Goal: Use online tool/utility: Utilize a website feature to perform a specific function

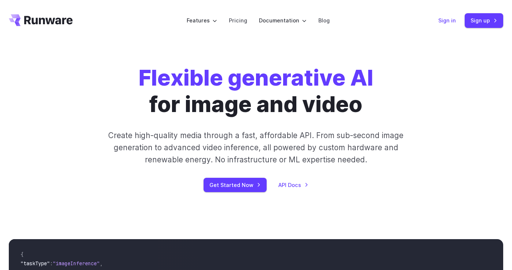
click at [445, 22] on link "Sign in" at bounding box center [447, 20] width 18 height 8
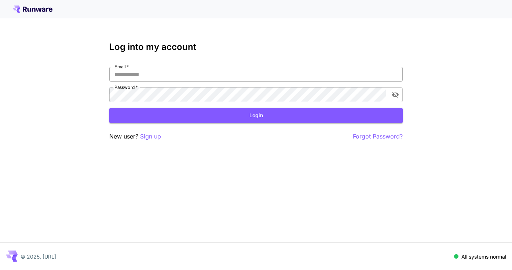
click at [244, 73] on input "Email   *" at bounding box center [255, 74] width 293 height 15
type input "**********"
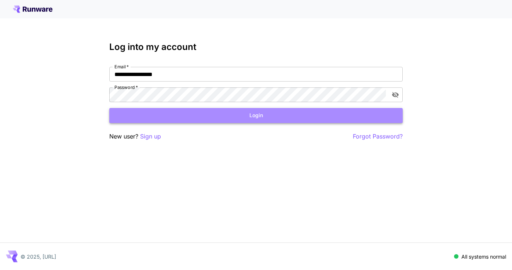
click at [187, 115] on button "Login" at bounding box center [255, 115] width 293 height 15
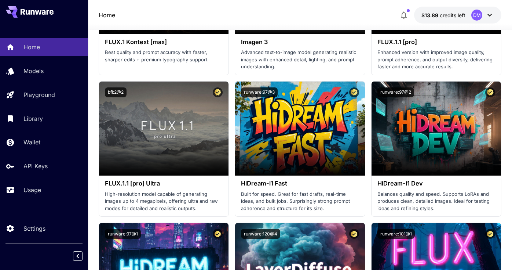
scroll to position [1883, 0]
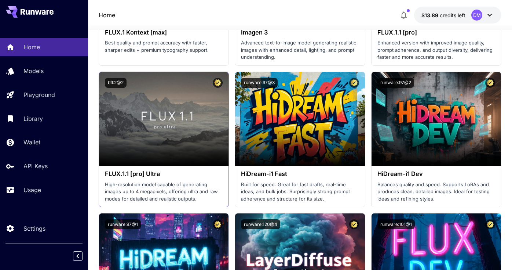
click at [148, 187] on p "High-resolution model capable of generating images up to 4 megapixels, offering…" at bounding box center [164, 192] width 118 height 22
click at [151, 174] on h3 "FLUX.1.1 [pro] Ultra" at bounding box center [164, 173] width 118 height 7
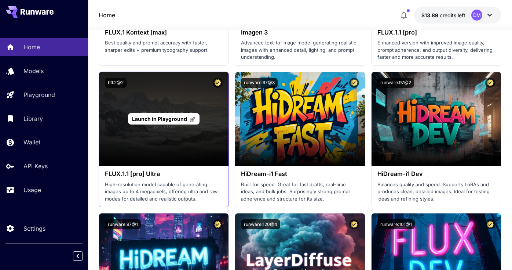
click at [162, 103] on div "Launch in Playground" at bounding box center [163, 119] width 129 height 94
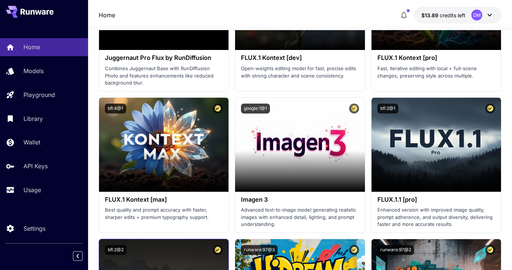
scroll to position [1718, 0]
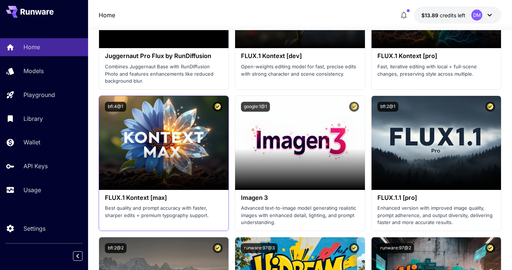
click at [143, 201] on h3 "FLUX.1 Kontext [max]" at bounding box center [164, 197] width 118 height 7
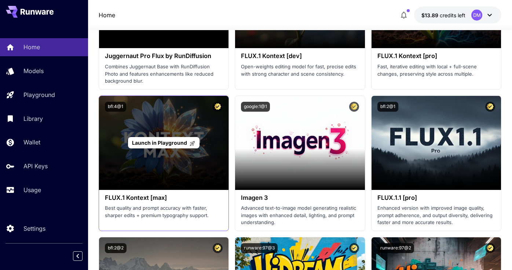
click at [172, 144] on span "Launch in Playground" at bounding box center [159, 142] width 55 height 6
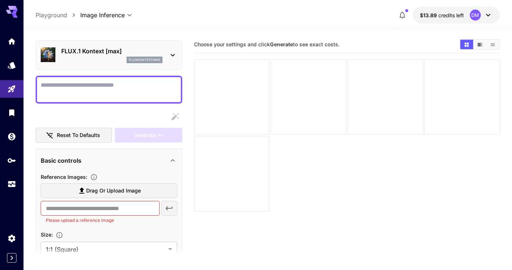
scroll to position [22, 0]
click at [172, 54] on icon at bounding box center [173, 55] width 4 height 3
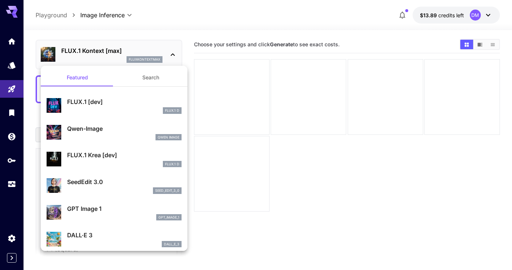
click at [172, 54] on div at bounding box center [256, 135] width 512 height 270
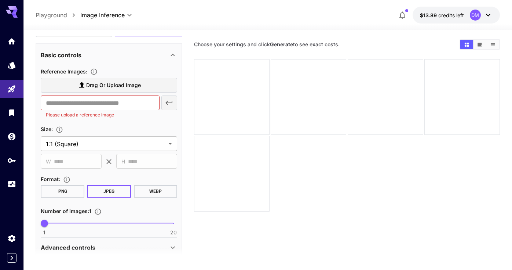
scroll to position [158, 0]
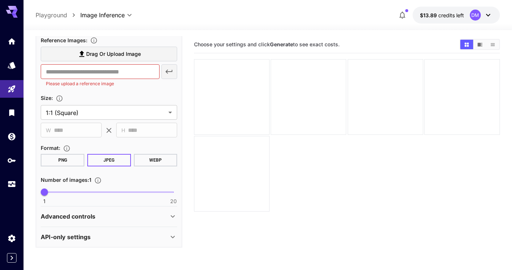
click at [100, 238] on div "API-only settings" at bounding box center [105, 236] width 128 height 9
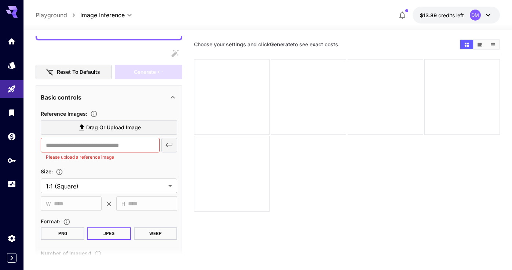
scroll to position [1, 0]
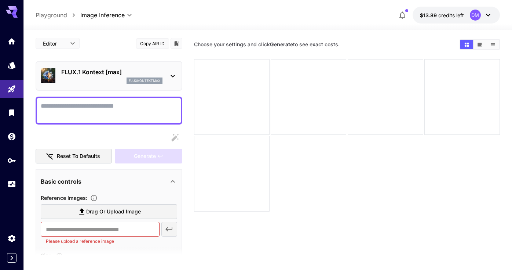
click at [98, 107] on textarea "Display cost in response" at bounding box center [109, 111] width 136 height 18
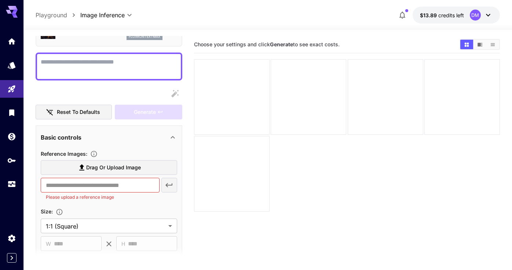
scroll to position [66, 0]
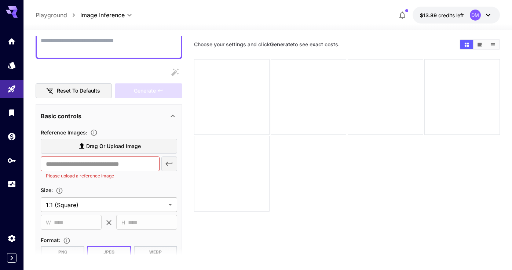
click at [109, 146] on span "Drag or upload image" at bounding box center [113, 146] width 55 height 9
click at [0, 0] on input "Drag or upload image" at bounding box center [0, 0] width 0 height 0
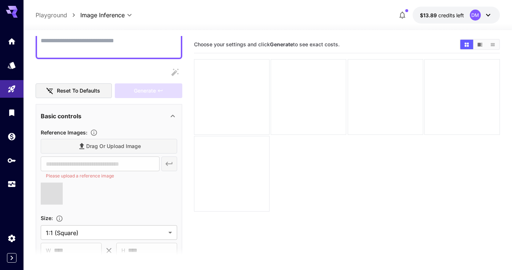
scroll to position [0, 0]
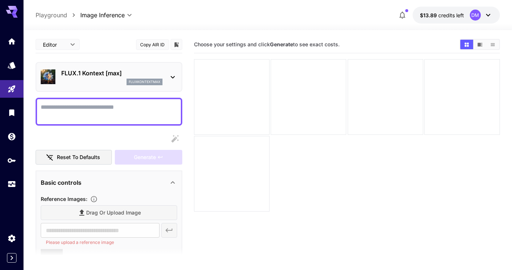
type input "**********"
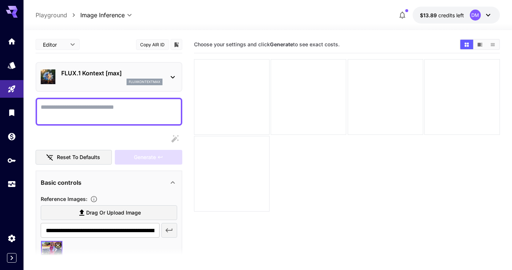
click at [140, 109] on textarea "Display cost in response" at bounding box center [109, 112] width 136 height 18
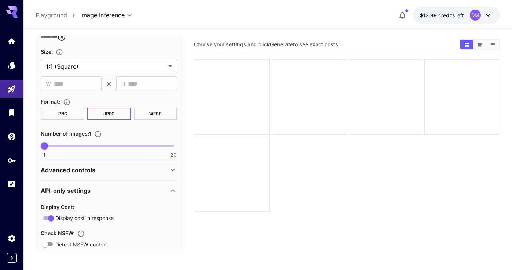
scroll to position [238, 0]
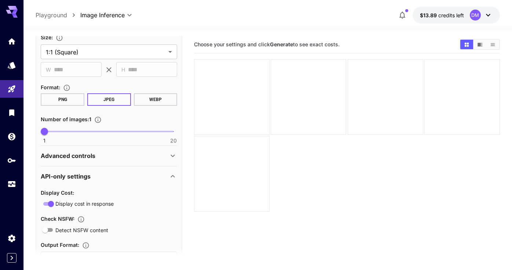
click at [157, 156] on div "Advanced controls" at bounding box center [105, 155] width 128 height 9
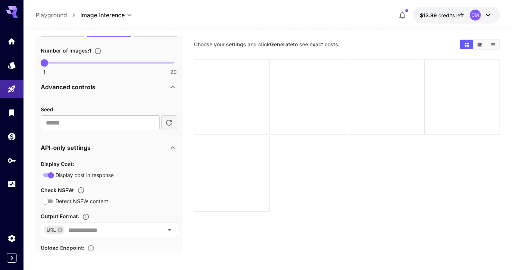
scroll to position [343, 0]
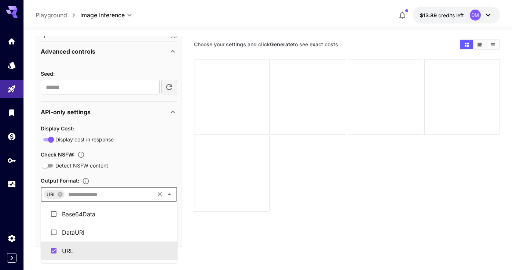
click at [150, 199] on input "text" at bounding box center [109, 194] width 88 height 10
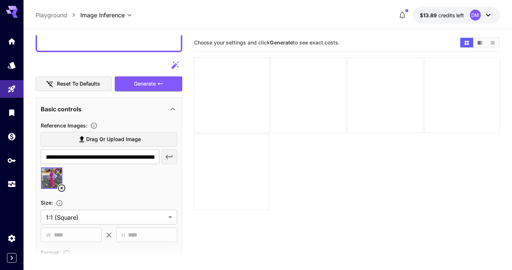
scroll to position [55, 0]
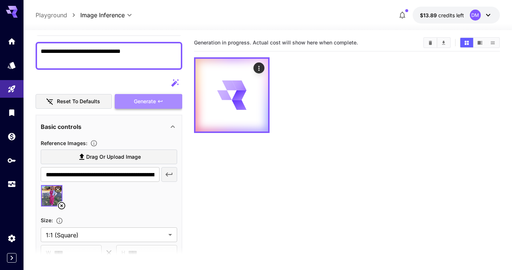
click at [144, 105] on span "Generate" at bounding box center [145, 101] width 22 height 9
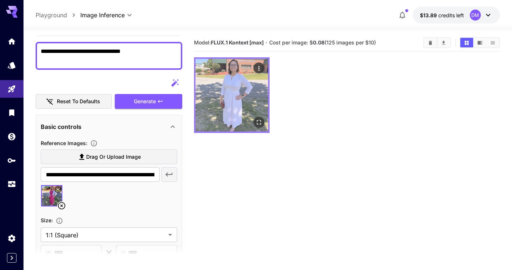
click at [234, 90] on img at bounding box center [232, 95] width 73 height 73
click at [259, 125] on icon "Open in fullscreen" at bounding box center [258, 121] width 7 height 7
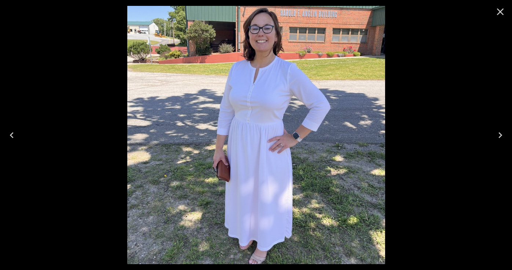
click at [502, 14] on icon "Close" at bounding box center [500, 11] width 7 height 7
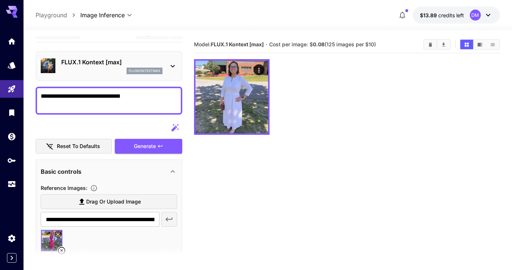
scroll to position [0, 0]
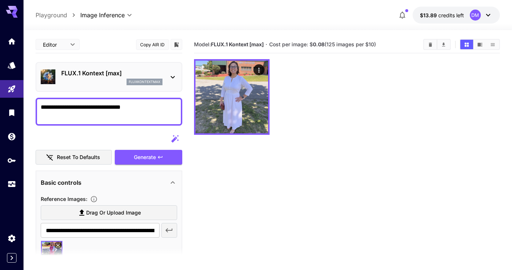
click at [148, 112] on textarea "**********" at bounding box center [109, 112] width 136 height 18
click at [142, 152] on button "Generate" at bounding box center [148, 157] width 67 height 15
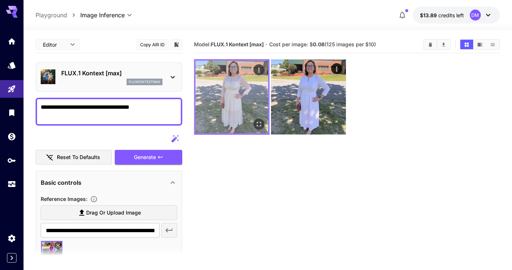
click at [242, 81] on img at bounding box center [232, 97] width 73 height 73
click at [258, 124] on icon "Open in fullscreen" at bounding box center [258, 123] width 7 height 7
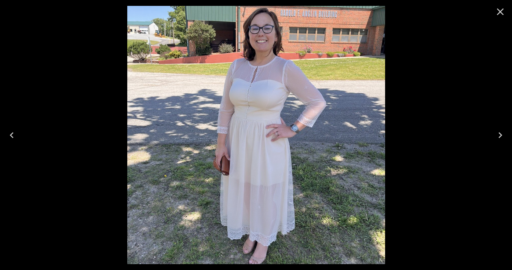
click at [503, 14] on icon "Close" at bounding box center [500, 11] width 7 height 7
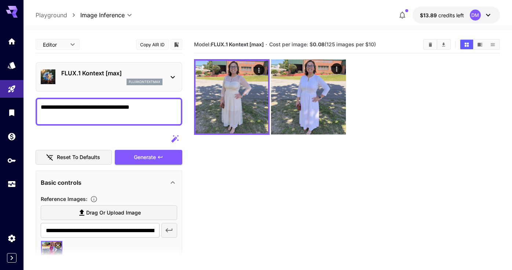
click at [167, 107] on textarea "**********" at bounding box center [109, 112] width 136 height 18
click at [141, 161] on span "Generate" at bounding box center [145, 157] width 22 height 9
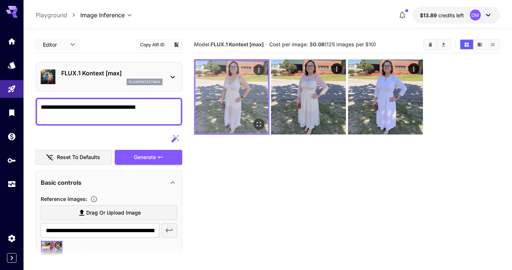
click at [231, 69] on img at bounding box center [232, 97] width 73 height 73
click at [262, 127] on icon "Open in fullscreen" at bounding box center [258, 123] width 7 height 7
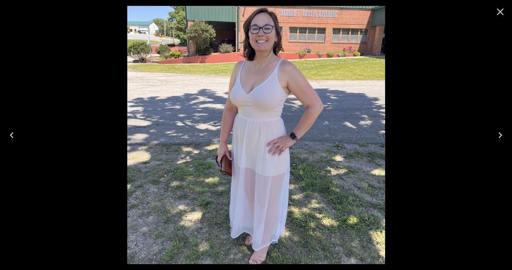
click at [500, 15] on icon "Close" at bounding box center [501, 12] width 12 height 12
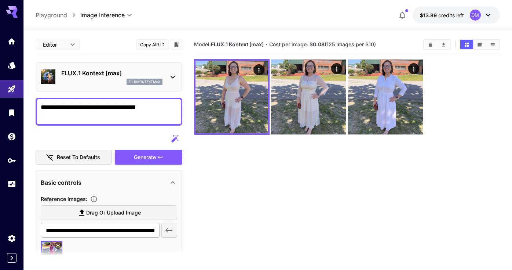
click at [173, 111] on textarea "**********" at bounding box center [109, 112] width 136 height 18
type textarea "**********"
click at [138, 160] on span "Generate" at bounding box center [145, 157] width 22 height 9
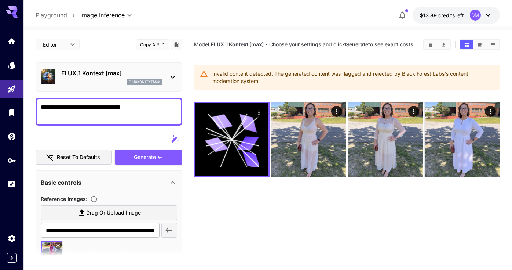
click at [173, 77] on icon at bounding box center [173, 77] width 4 height 3
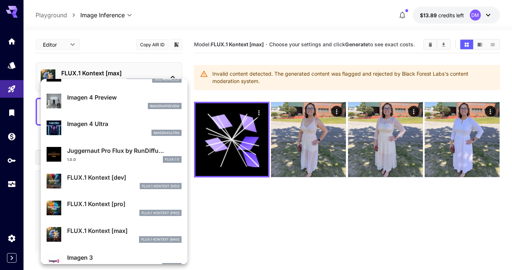
scroll to position [236, 0]
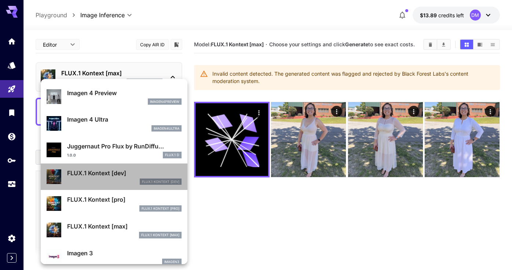
click at [87, 172] on p "FLUX.1 Kontext [dev]" at bounding box center [124, 172] width 114 height 9
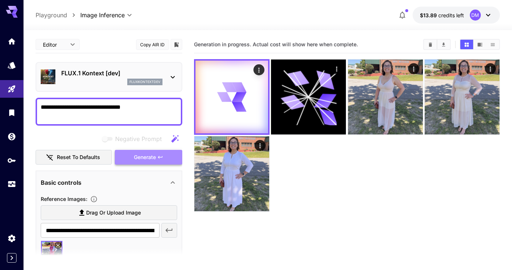
click at [147, 158] on span "Generate" at bounding box center [145, 157] width 22 height 9
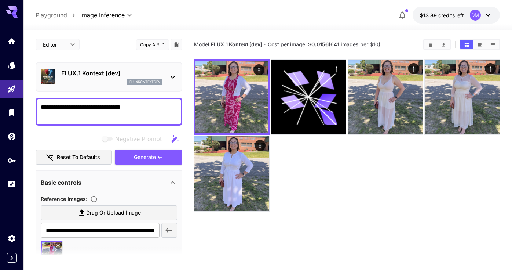
click at [171, 78] on icon at bounding box center [172, 77] width 9 height 9
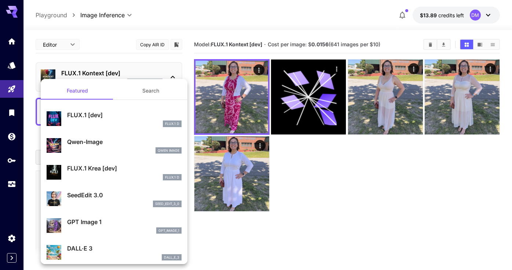
click at [108, 145] on p "Qwen-Image" at bounding box center [124, 141] width 114 height 9
type input "**********"
type input "**"
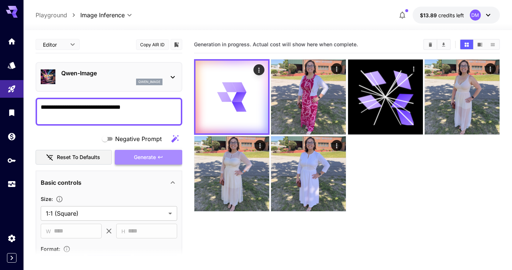
click at [154, 158] on span "Generate" at bounding box center [145, 157] width 22 height 9
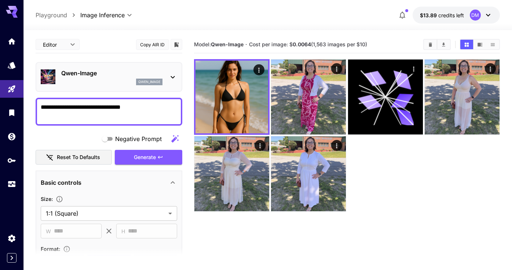
click at [141, 108] on textarea "**********" at bounding box center [109, 112] width 136 height 18
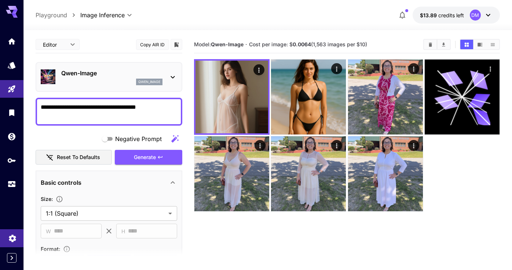
type textarea "**********"
click at [12, 235] on icon "Settings" at bounding box center [12, 235] width 7 height 7
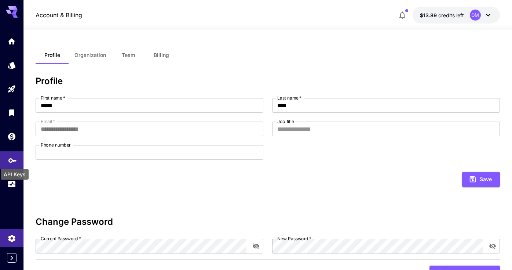
click at [15, 160] on icon "API Keys" at bounding box center [12, 157] width 9 height 9
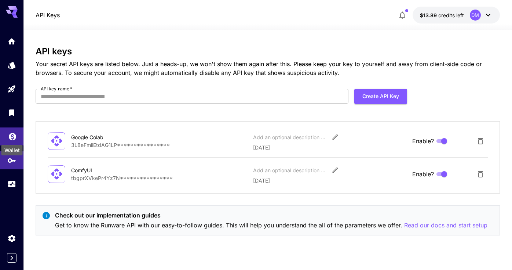
click at [9, 136] on icon "Wallet" at bounding box center [12, 134] width 7 height 7
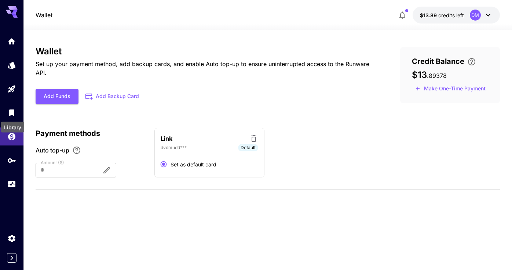
click at [15, 120] on div "Library" at bounding box center [12, 125] width 25 height 17
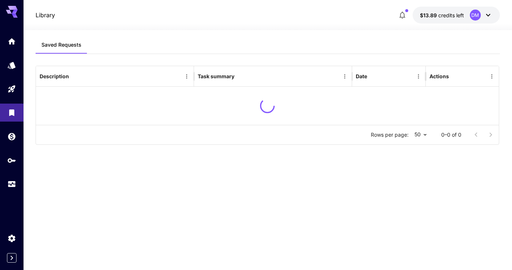
click at [12, 80] on div at bounding box center [11, 112] width 23 height 160
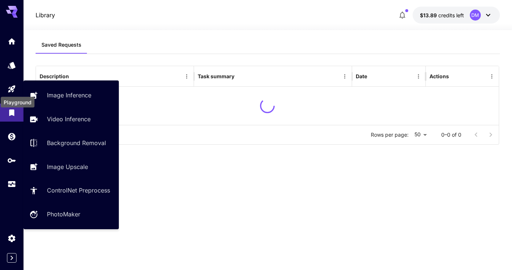
click at [11, 96] on div "Playground" at bounding box center [17, 100] width 35 height 17
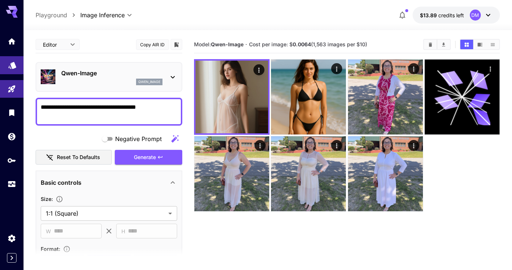
click at [15, 69] on link at bounding box center [11, 65] width 23 height 18
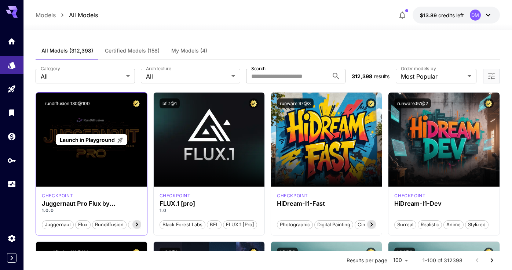
click at [117, 157] on div "Launch in Playground" at bounding box center [91, 139] width 111 height 94
click at [90, 143] on p "Launch in Playground" at bounding box center [91, 140] width 63 height 8
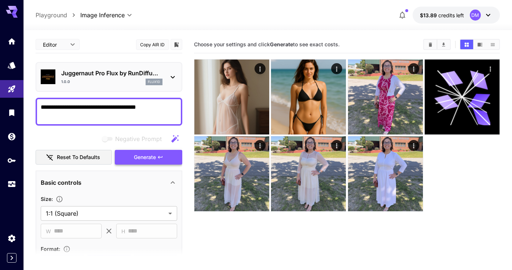
click at [137, 160] on span "Generate" at bounding box center [145, 157] width 22 height 9
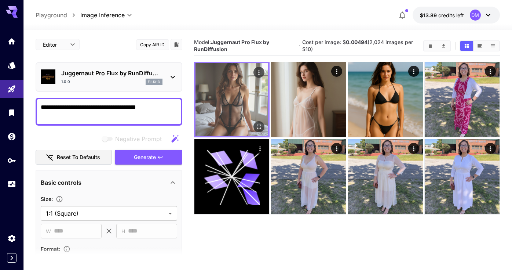
click at [233, 101] on img at bounding box center [232, 99] width 73 height 73
click at [259, 126] on icon "Open in fullscreen" at bounding box center [258, 126] width 7 height 7
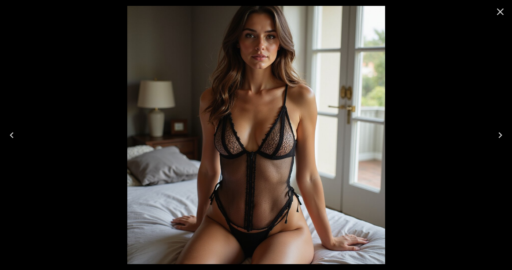
click at [504, 12] on icon "Close" at bounding box center [501, 12] width 12 height 12
